Goal: Browse casually

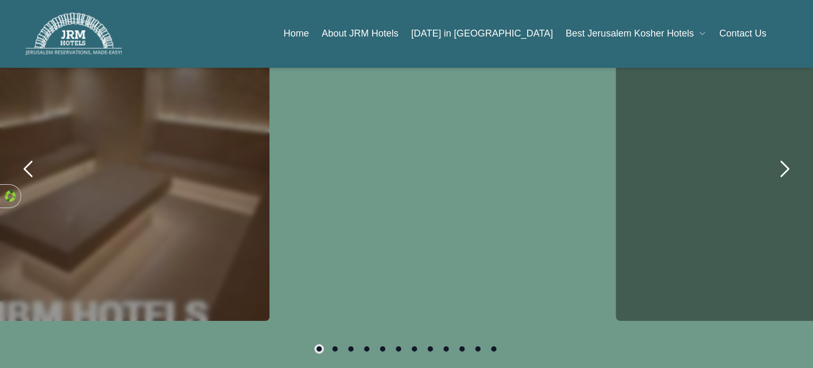
scroll to position [659, 0]
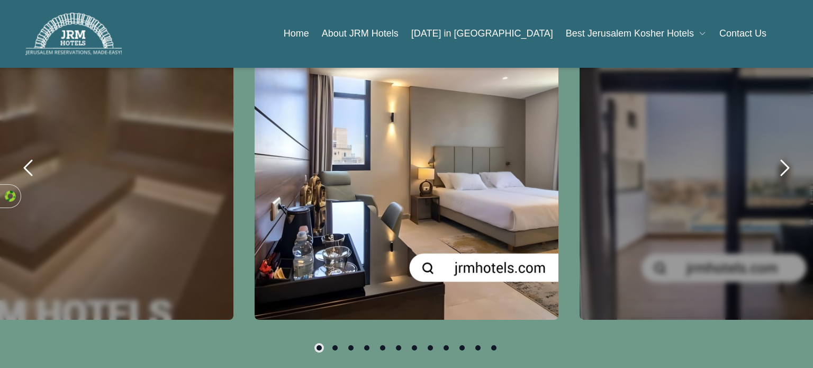
click at [321, 135] on div "carousel-slider" at bounding box center [406, 168] width 304 height 304
click at [781, 159] on icon "next" at bounding box center [783, 167] width 25 height 25
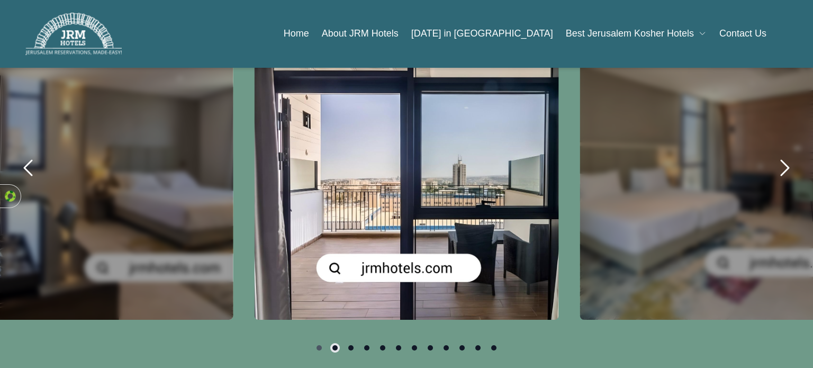
click at [786, 159] on icon "next" at bounding box center [783, 167] width 25 height 25
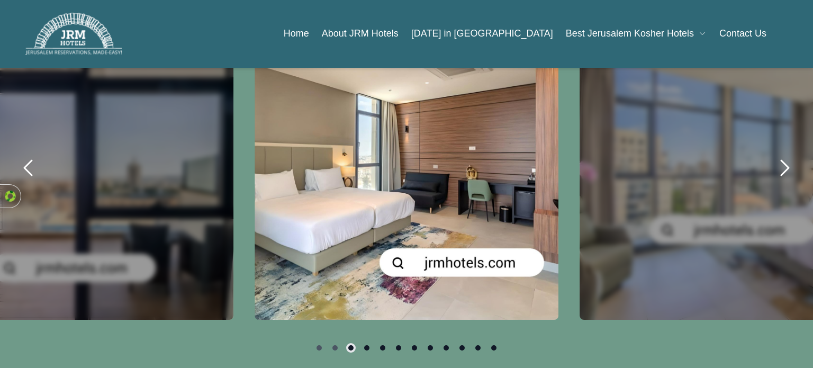
scroll to position [646, 0]
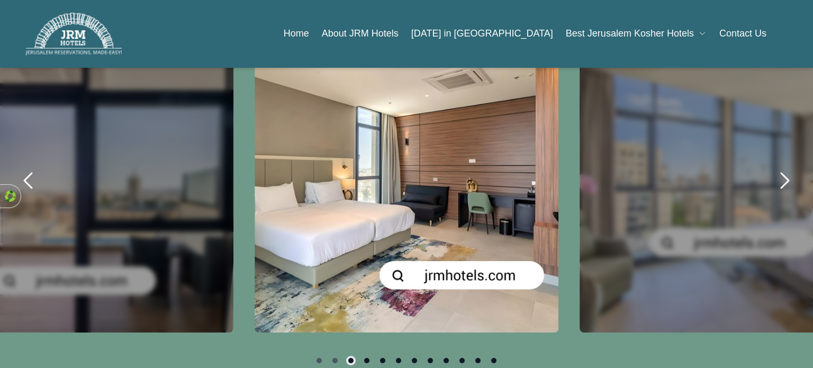
click at [780, 177] on icon "next" at bounding box center [783, 180] width 25 height 25
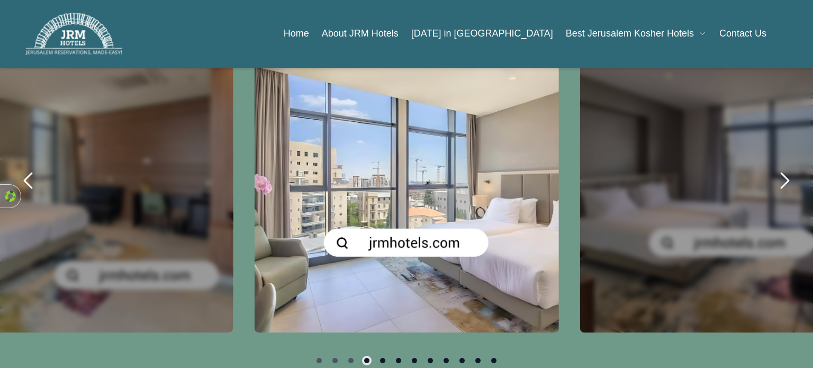
click at [774, 176] on icon "next" at bounding box center [783, 180] width 25 height 25
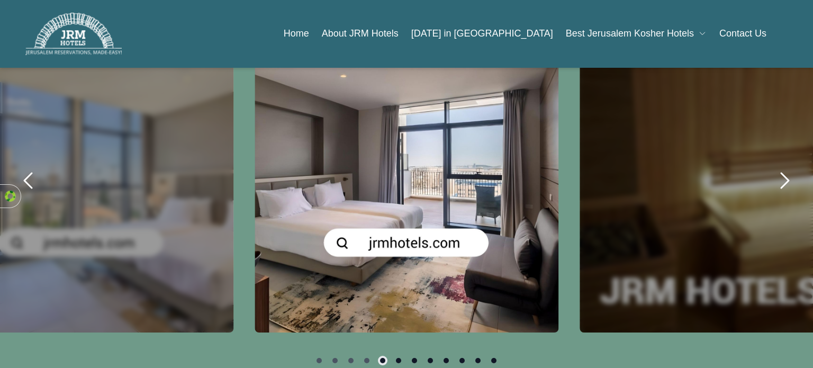
click at [777, 178] on icon "next" at bounding box center [783, 180] width 25 height 25
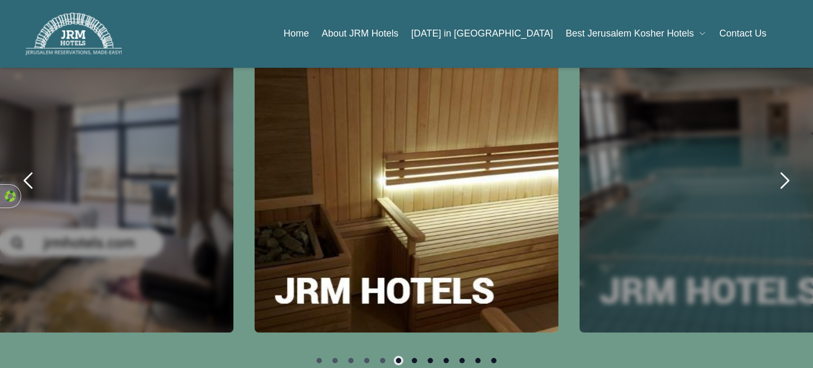
click at [771, 176] on icon "next" at bounding box center [783, 180] width 25 height 25
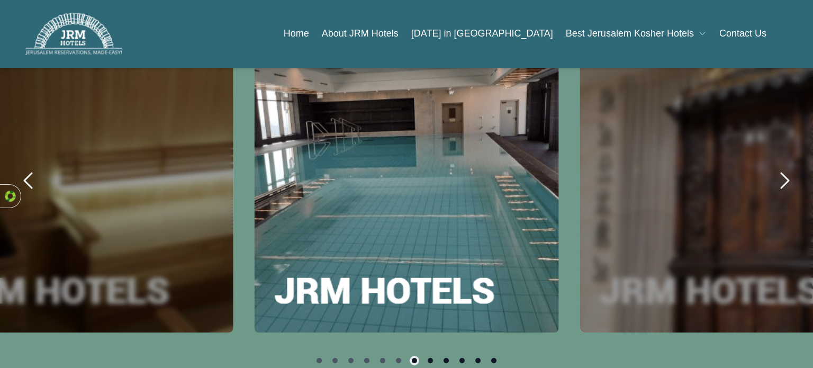
click at [771, 174] on icon "next" at bounding box center [783, 180] width 25 height 25
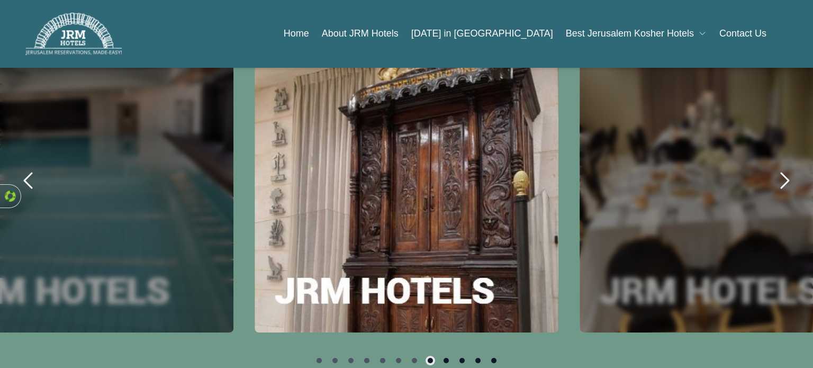
click at [771, 171] on icon "next" at bounding box center [783, 180] width 25 height 25
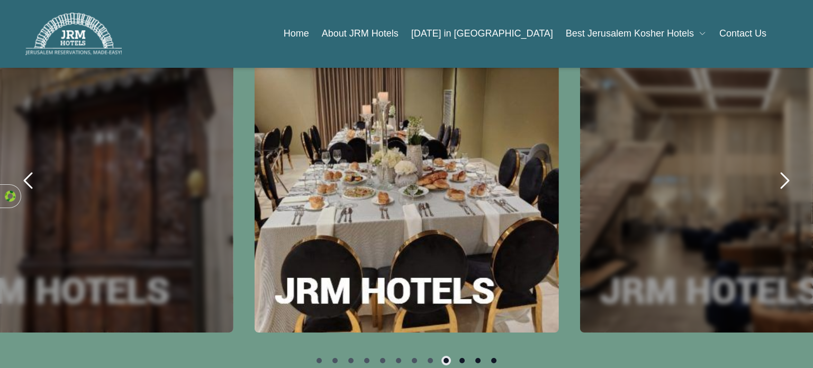
click at [766, 175] on button "next" at bounding box center [784, 180] width 36 height 36
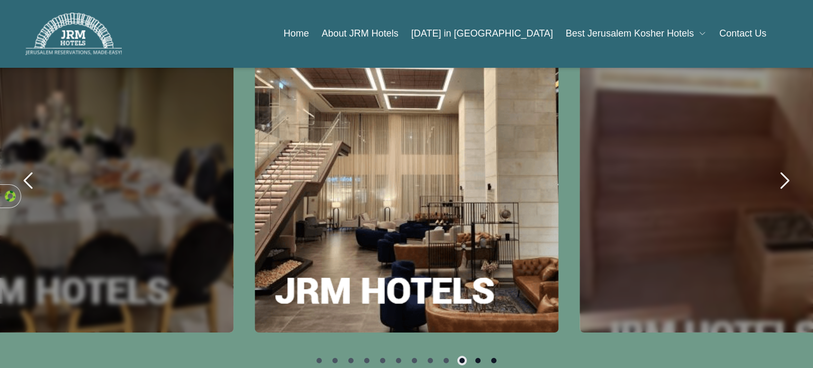
click at [794, 177] on button "next" at bounding box center [784, 180] width 36 height 36
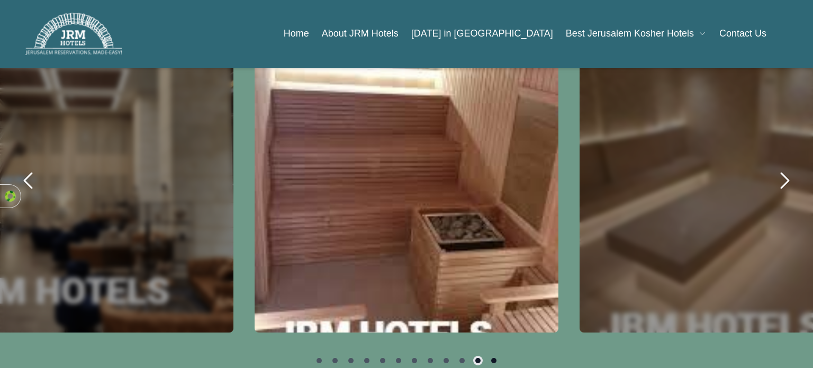
click at [788, 176] on icon "next" at bounding box center [783, 180] width 25 height 25
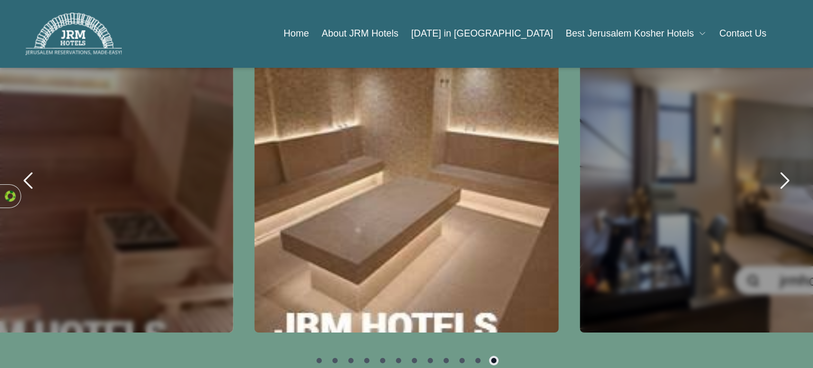
click at [782, 176] on icon "next" at bounding box center [783, 180] width 25 height 25
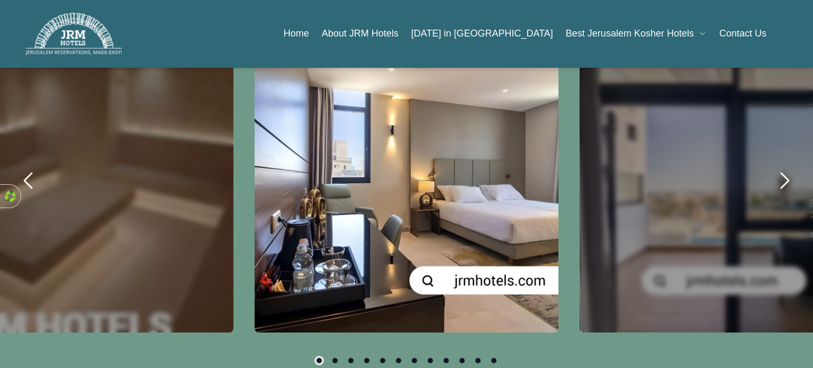
click at [782, 179] on icon "next" at bounding box center [783, 180] width 25 height 25
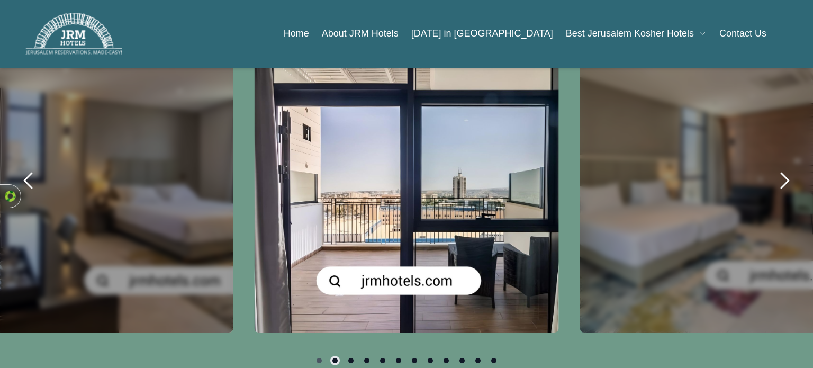
click at [780, 180] on icon "next" at bounding box center [783, 180] width 25 height 25
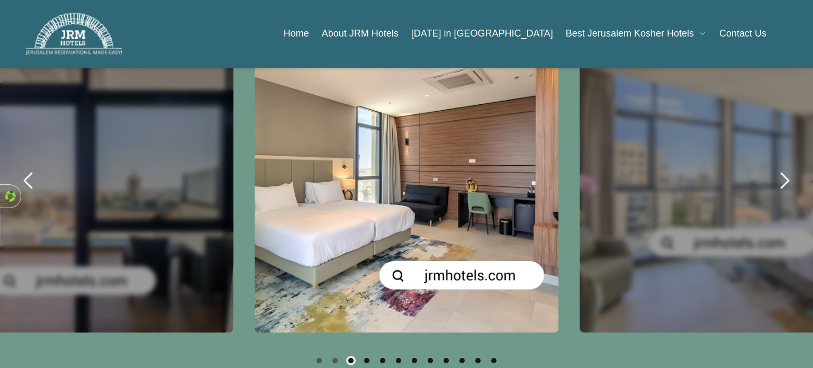
click at [781, 180] on icon "next" at bounding box center [784, 180] width 7 height 15
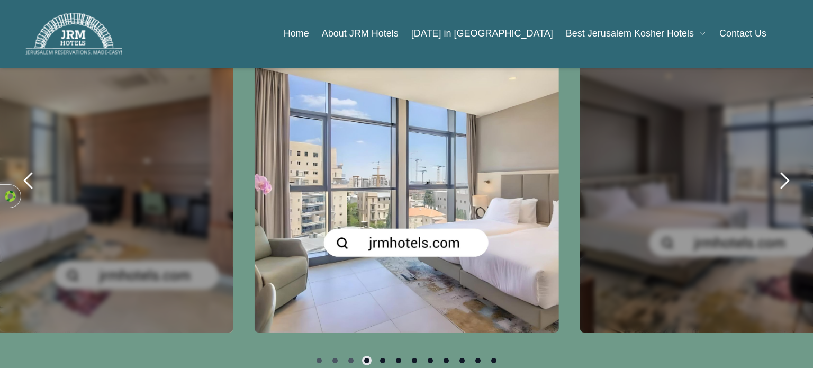
click at [781, 180] on icon "next" at bounding box center [784, 180] width 7 height 15
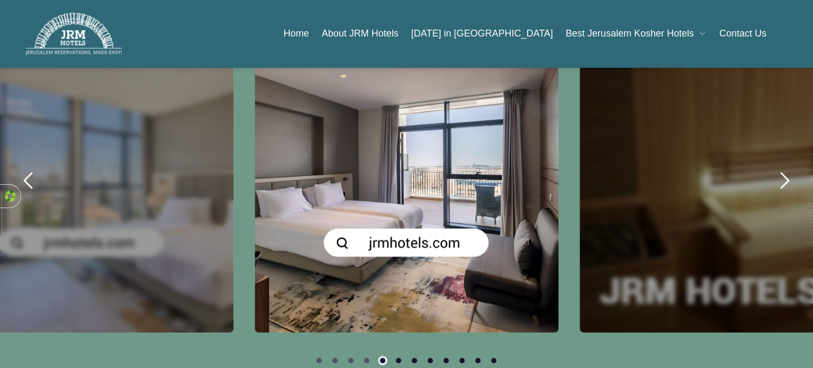
click at [780, 181] on icon "next" at bounding box center [783, 180] width 25 height 25
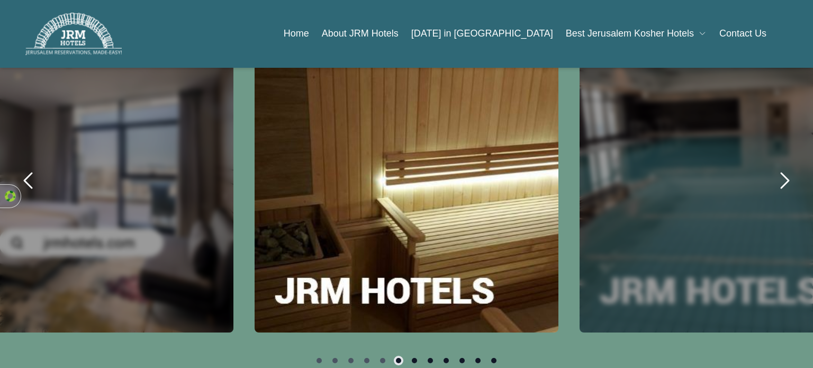
click at [781, 182] on icon "next" at bounding box center [784, 180] width 7 height 15
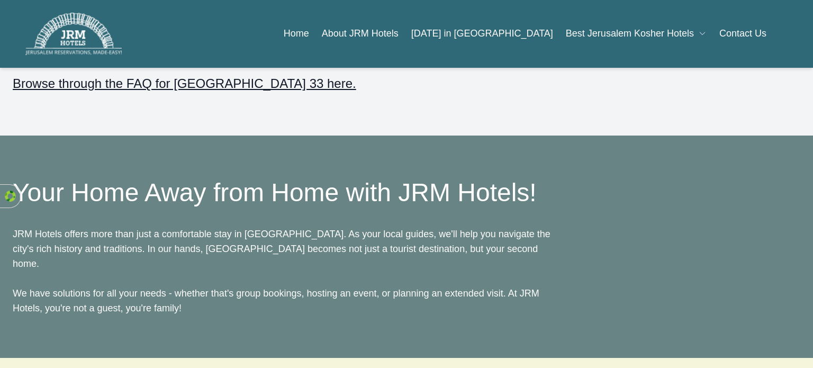
scroll to position [1722, 0]
